Goal: Contribute content: Add original content to the website for others to see

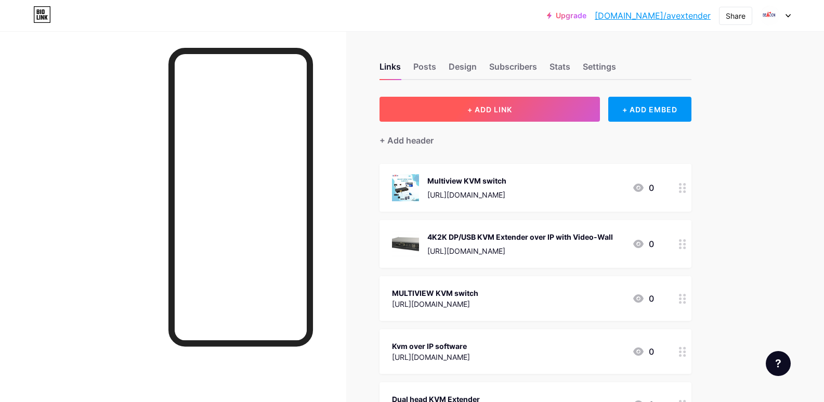
click at [482, 113] on span "+ ADD LINK" at bounding box center [489, 109] width 45 height 9
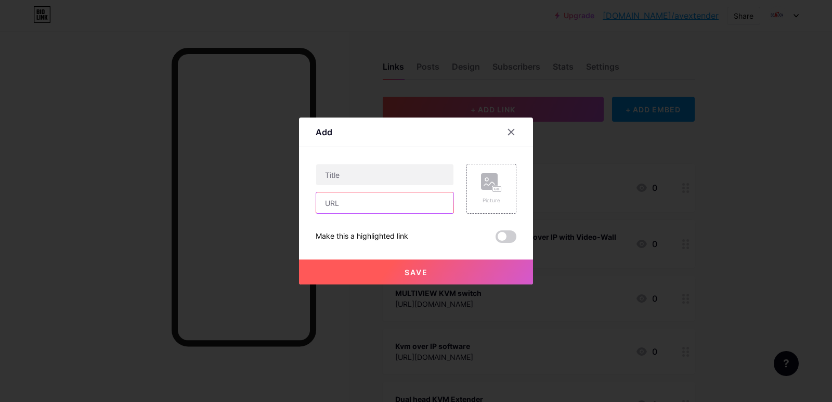
click at [336, 206] on input "text" at bounding box center [384, 202] width 137 height 21
paste input "[URL][DOMAIN_NAME]"
type input "[URL][DOMAIN_NAME]"
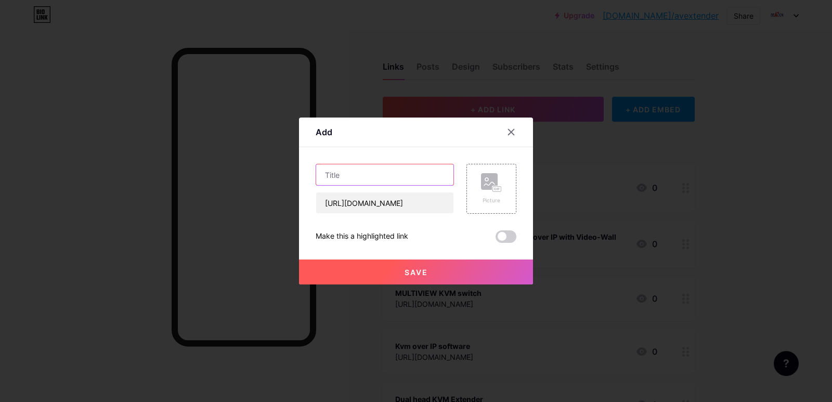
click at [361, 172] on input "text" at bounding box center [384, 174] width 137 height 21
paste input "DP extender"
type input "DP extender"
click at [413, 270] on span "Save" at bounding box center [415, 272] width 23 height 9
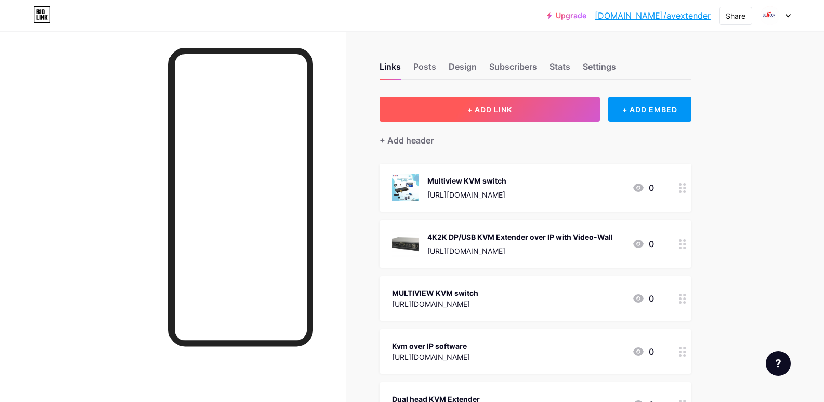
click at [535, 109] on button "+ ADD LINK" at bounding box center [489, 109] width 221 height 25
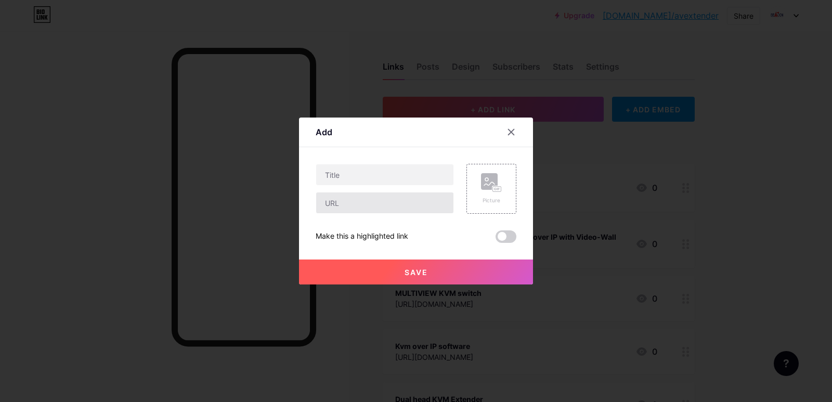
drag, startPoint x: 360, startPoint y: 214, endPoint x: 349, endPoint y: 203, distance: 15.1
click at [358, 211] on div "Picture Make this a highlighted link Save" at bounding box center [415, 203] width 201 height 79
click at [349, 203] on input "text" at bounding box center [384, 202] width 137 height 21
paste input "[URL][DOMAIN_NAME]"
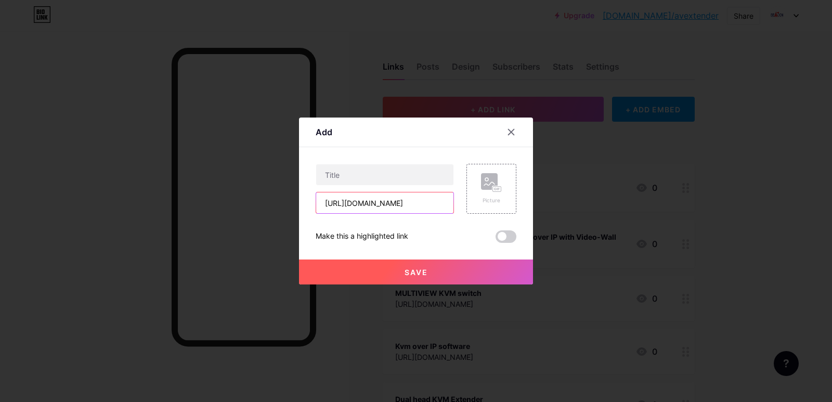
type input "[URL][DOMAIN_NAME]"
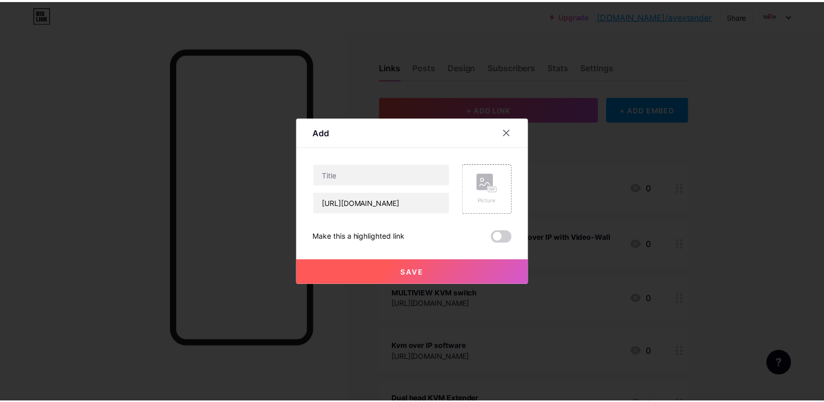
scroll to position [0, 0]
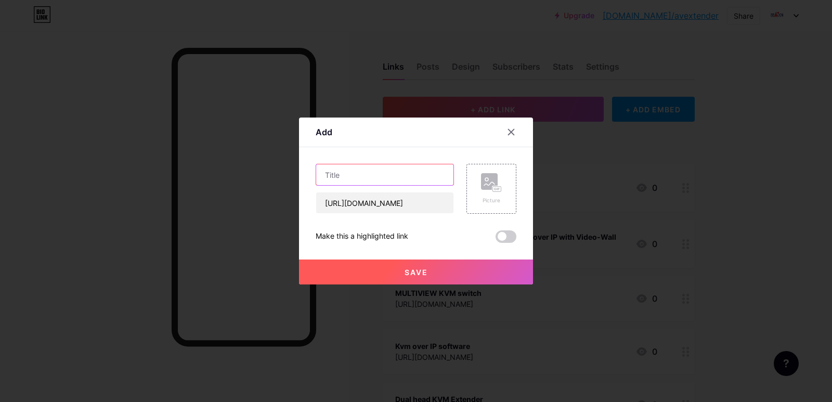
click at [377, 167] on input "text" at bounding box center [384, 174] width 137 height 21
paste input "kvm over ip extender"
type input "kvm over ip extender"
click at [410, 266] on button "Save" at bounding box center [416, 271] width 234 height 25
